Goal: Navigation & Orientation: Find specific page/section

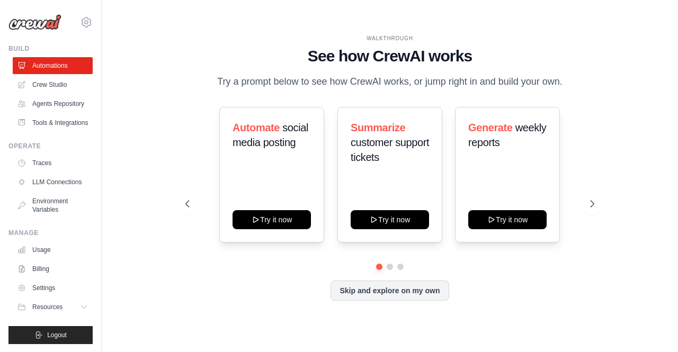
click at [88, 21] on icon at bounding box center [86, 22] width 3 height 3
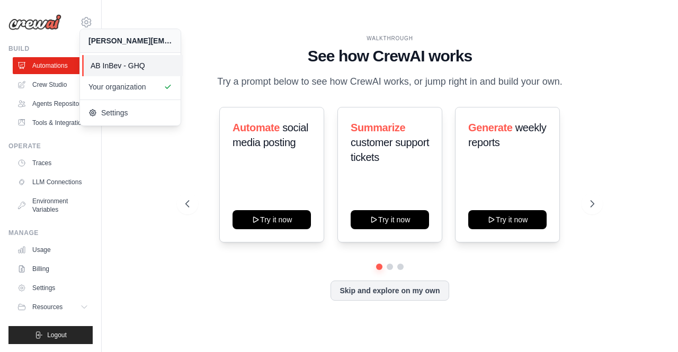
click at [121, 67] on span "AB InBev - GHQ" at bounding box center [133, 65] width 84 height 11
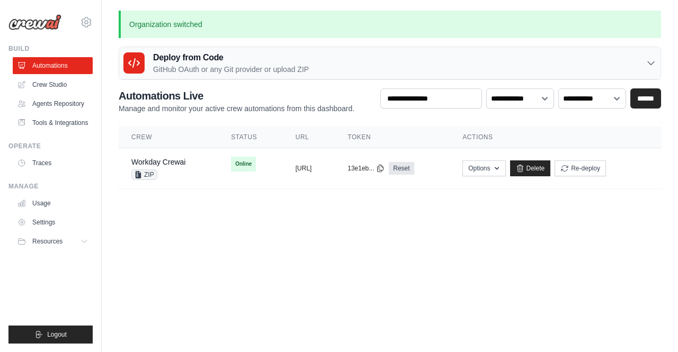
click at [191, 229] on body "[PERSON_NAME][EMAIL_ADDRESS][PERSON_NAME][DOMAIN_NAME] AB InBev - GHQ Your orga…" at bounding box center [339, 176] width 678 height 352
